Goal: Task Accomplishment & Management: Manage account settings

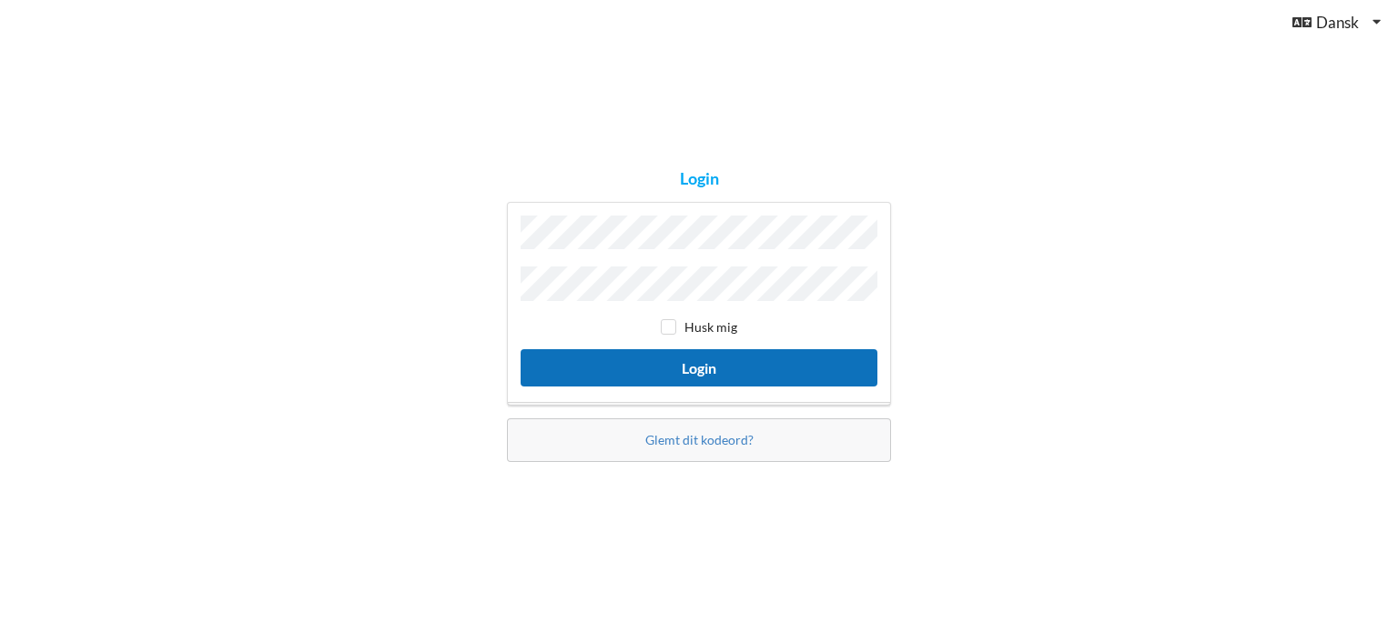
click at [696, 363] on button "Login" at bounding box center [698, 367] width 357 height 37
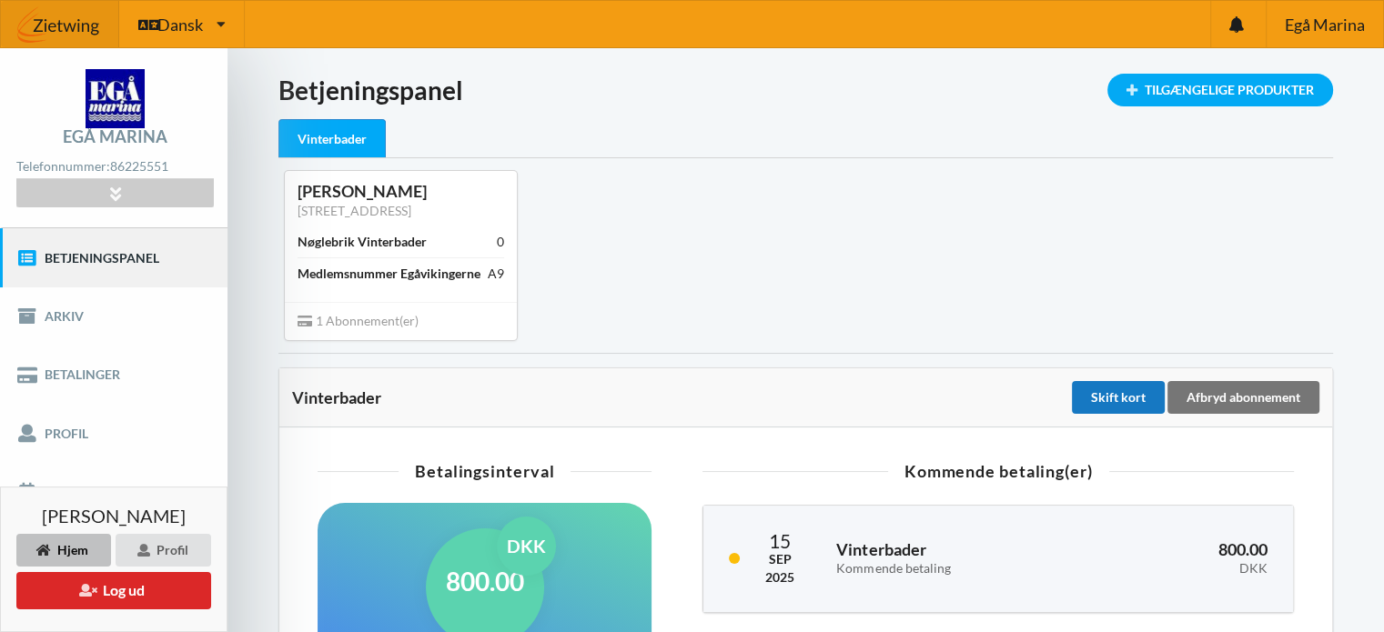
click at [1122, 389] on div "Skift kort" at bounding box center [1118, 397] width 93 height 33
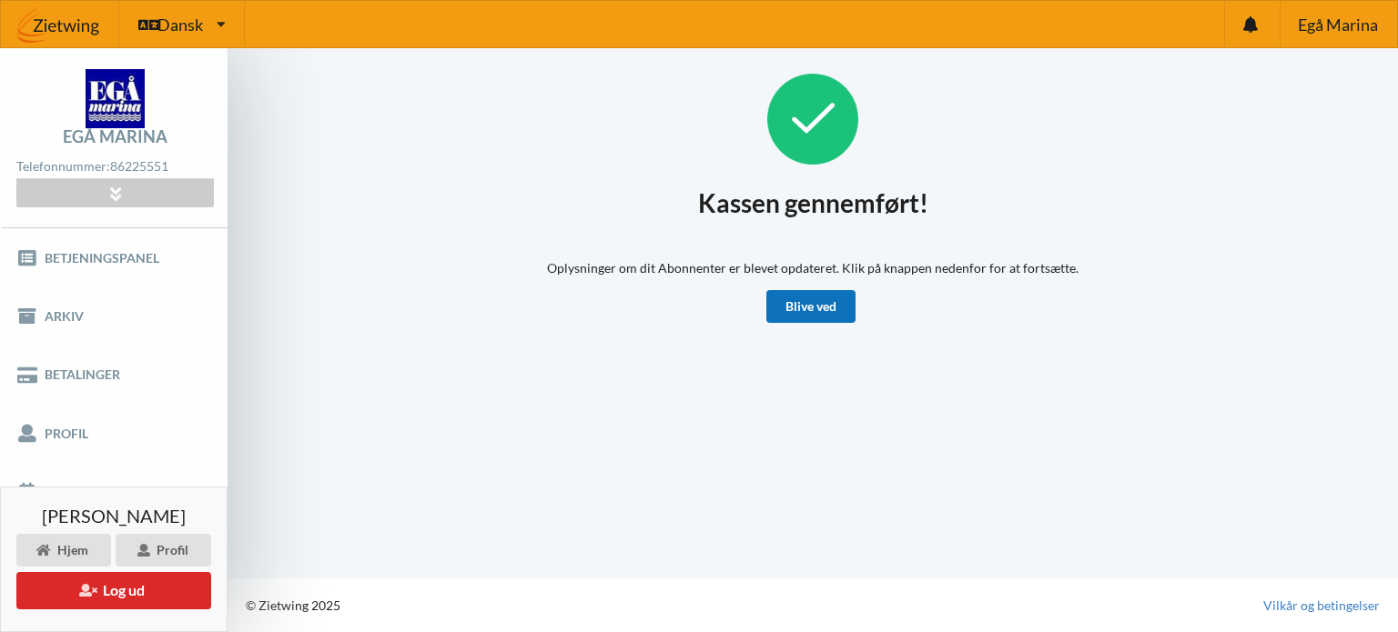
click at [823, 298] on link "Blive ved" at bounding box center [810, 306] width 89 height 33
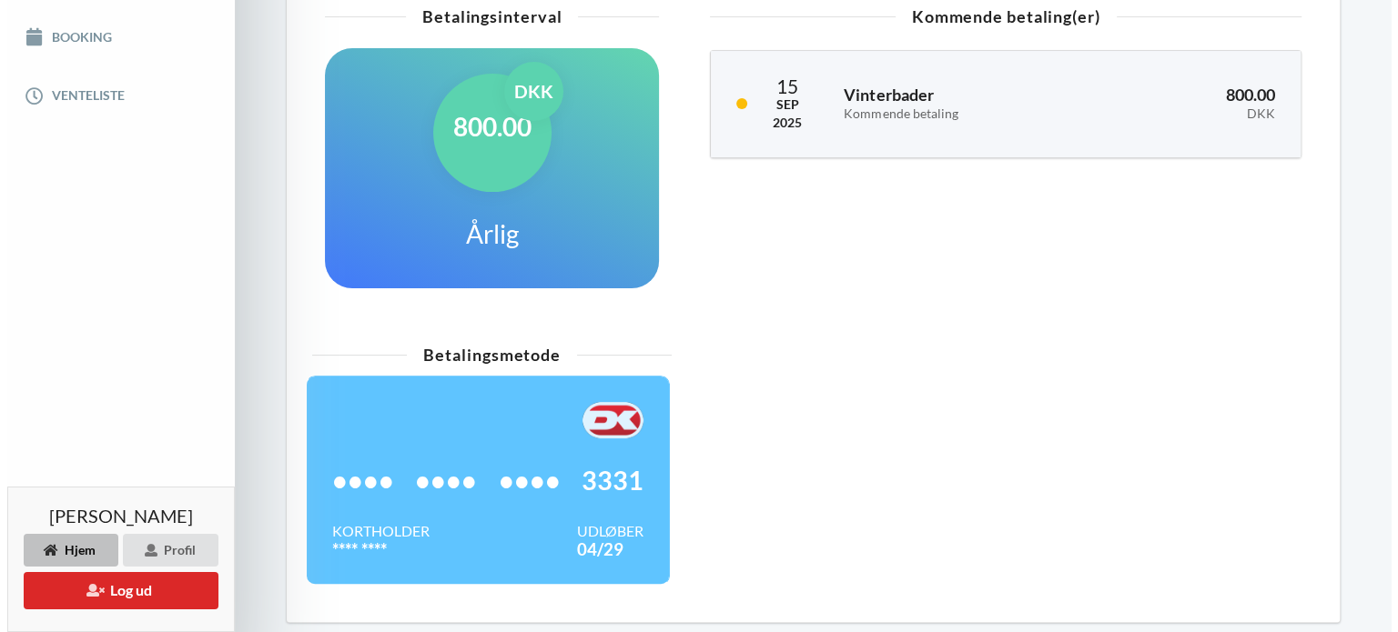
scroll to position [523, 0]
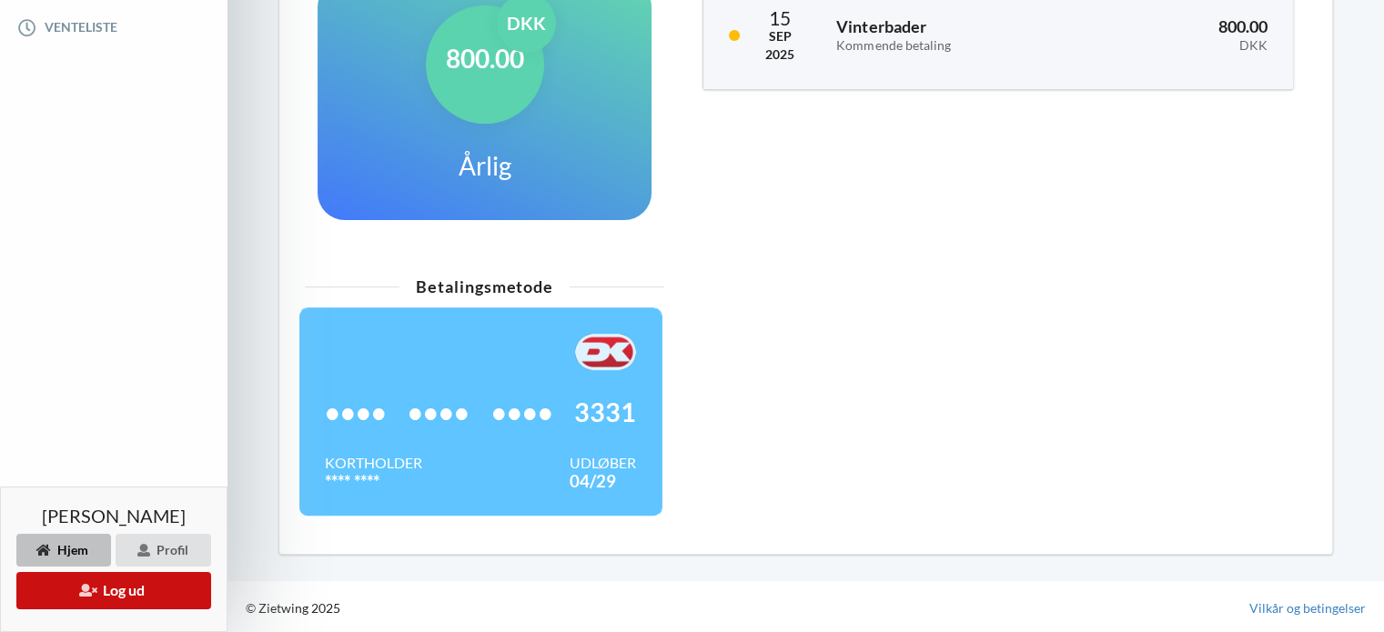
click at [138, 581] on button "Log ud" at bounding box center [113, 590] width 195 height 37
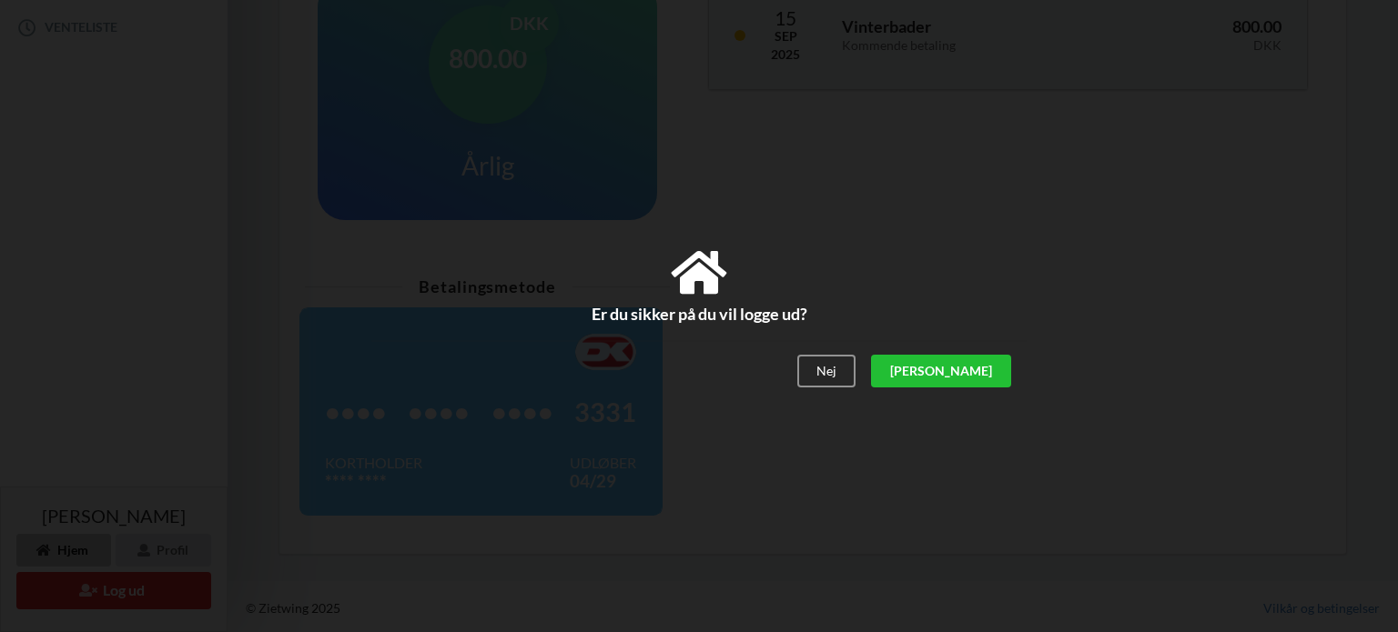
click at [970, 361] on div "[PERSON_NAME]" at bounding box center [941, 371] width 140 height 33
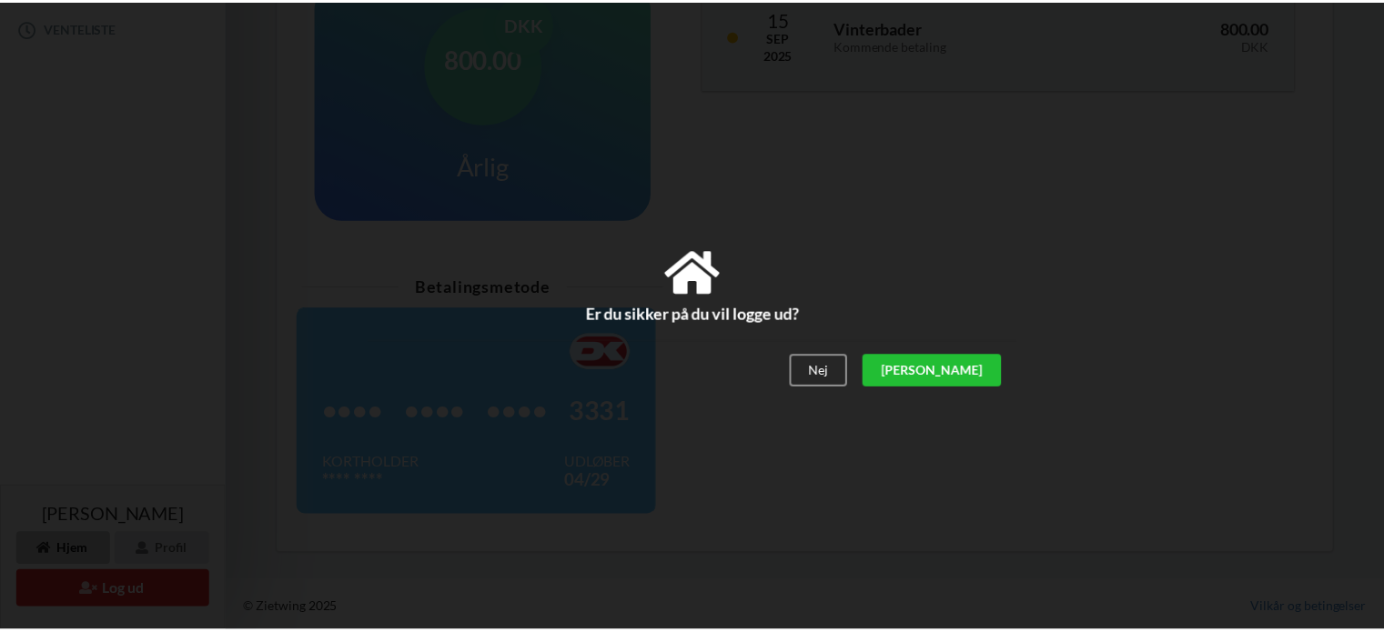
scroll to position [343, 0]
